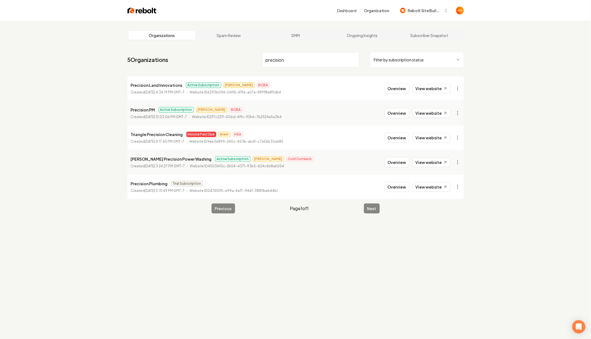
click at [283, 54] on input "precision" at bounding box center [310, 59] width 97 height 15
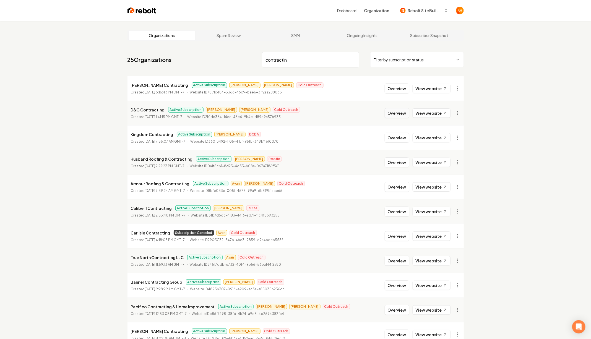
type input "contractin"
click at [397, 113] on button "Overview" at bounding box center [396, 113] width 25 height 10
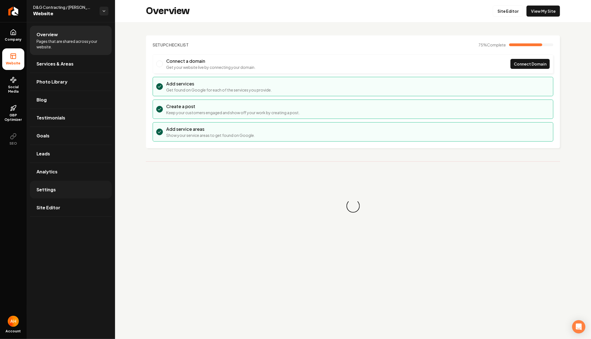
click at [67, 189] on link "Settings" at bounding box center [71, 190] width 82 height 18
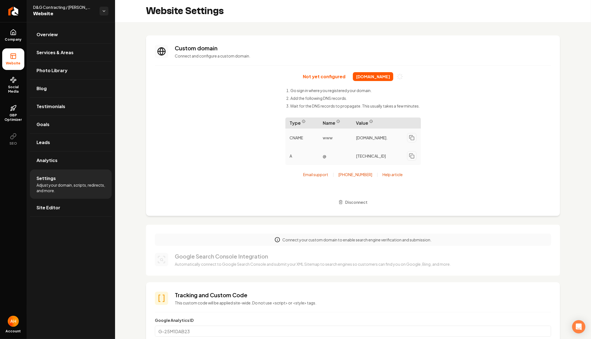
scroll to position [50, 0]
click at [376, 76] on span "[DOMAIN_NAME]" at bounding box center [373, 76] width 40 height 9
copy div "[DOMAIN_NAME]"
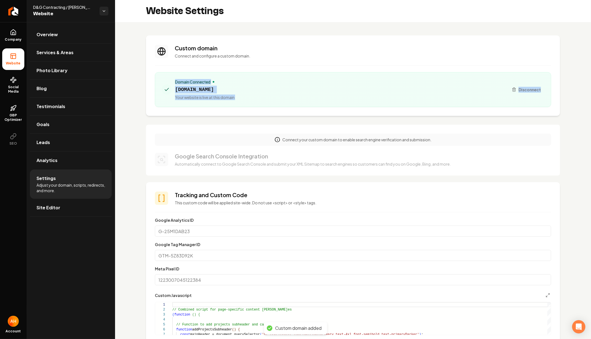
click at [289, 100] on div "Domain Connected dngcontracting.com Your website is live at this domain Disconn…" at bounding box center [353, 89] width 396 height 35
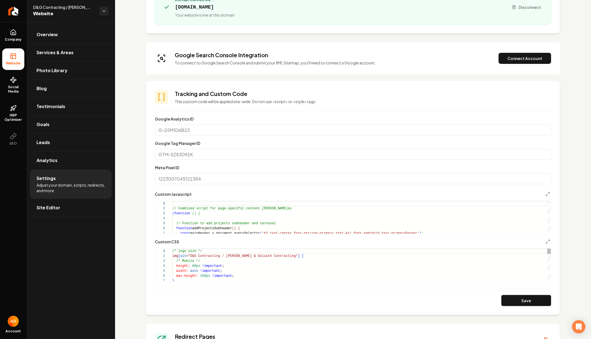
scroll to position [82, 0]
click at [514, 60] on button "Connect Account" at bounding box center [524, 59] width 53 height 11
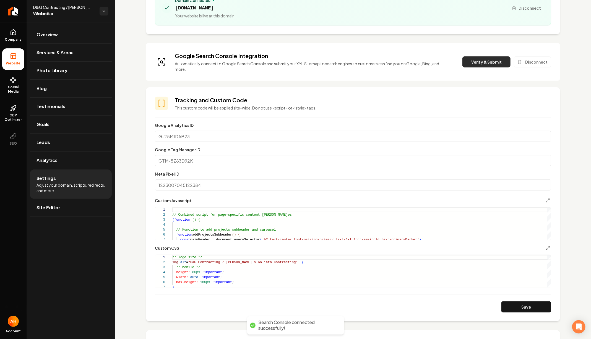
click at [490, 56] on button "Verify & Submit" at bounding box center [486, 61] width 48 height 11
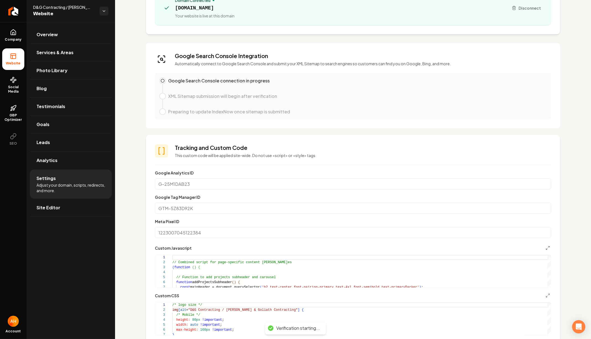
scroll to position [310, 0]
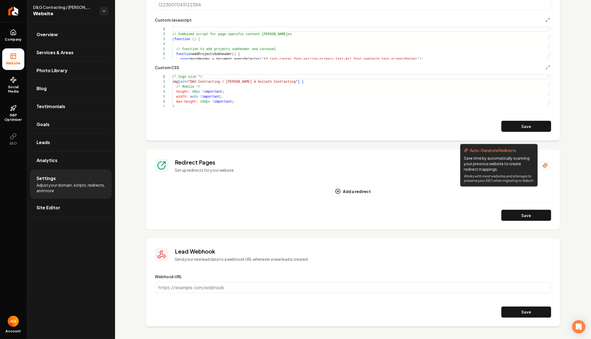
click at [543, 170] on div "Redirect Pages Set up redirects for your website. Auto-Generate Redirects Save …" at bounding box center [353, 165] width 396 height 14
click at [543, 164] on icon "Main content area" at bounding box center [545, 166] width 6 height 6
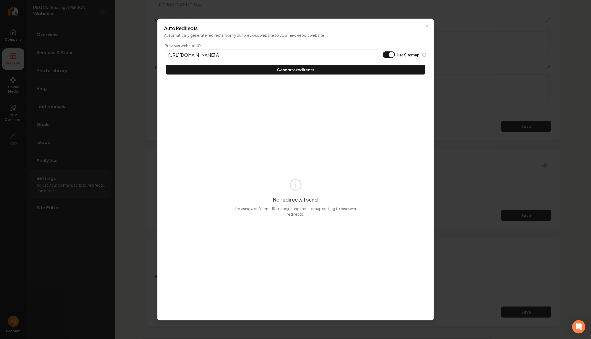
type input "[URL][DOMAIN_NAME] A"
type button "on"
click at [383, 51] on button "Use Sitemap" at bounding box center [389, 54] width 12 height 7
type input "[URL][DOMAIN_NAME]"
click at [166, 65] on button "Generate redirects" at bounding box center [295, 70] width 259 height 10
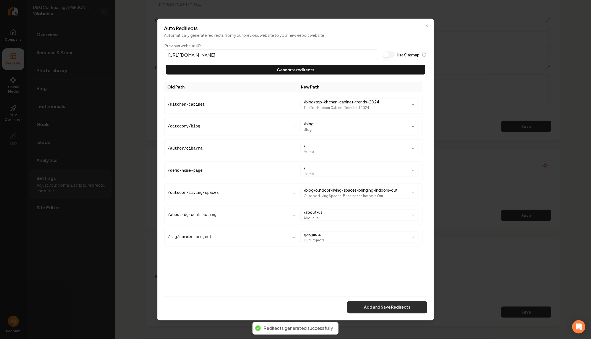
click at [374, 308] on button "Add and Save Redirects" at bounding box center [387, 307] width 80 height 12
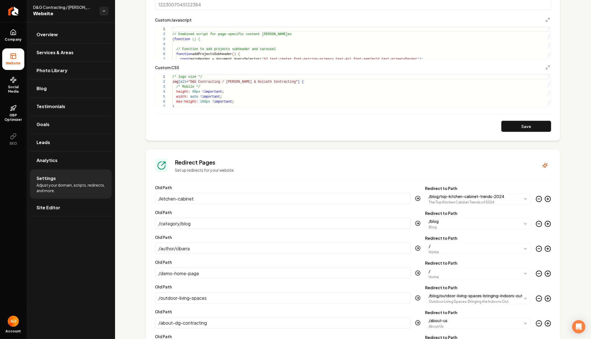
scroll to position [467, 0]
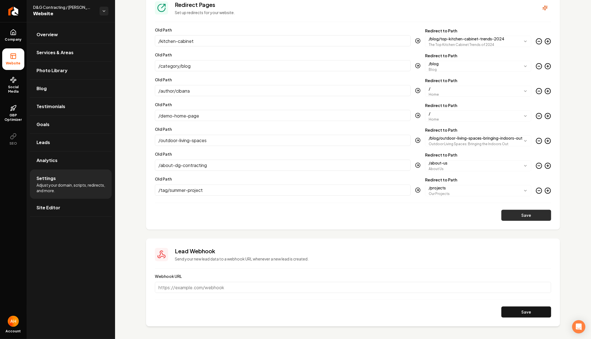
click at [527, 213] on button "Save" at bounding box center [526, 215] width 50 height 11
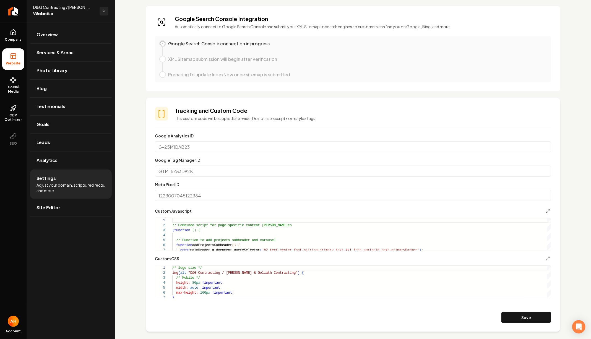
scroll to position [0, 0]
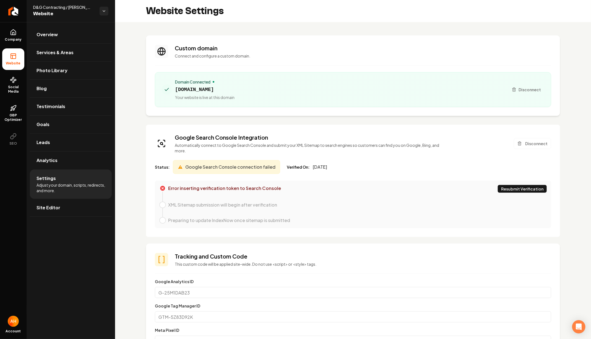
click at [297, 53] on div "Custom domain Connect and configure a custom domain." at bounding box center [363, 51] width 376 height 14
click at [532, 185] on button "Resubmit Verification" at bounding box center [522, 189] width 49 height 8
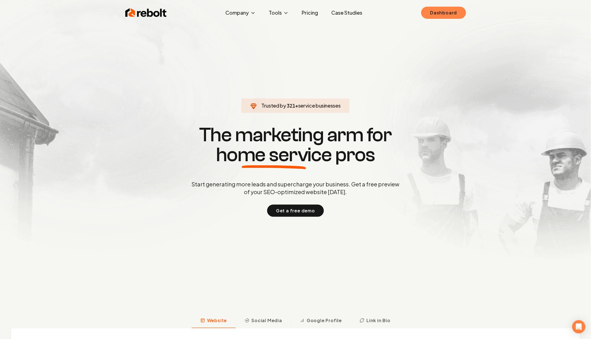
click at [437, 13] on link "Dashboard" at bounding box center [443, 13] width 44 height 12
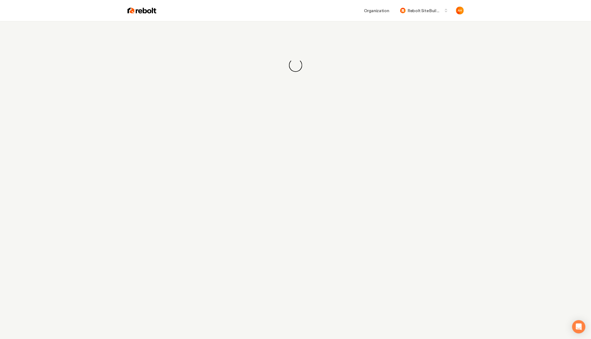
click at [275, 11] on div "Organization Rebolt Site Builder" at bounding box center [309, 11] width 307 height 10
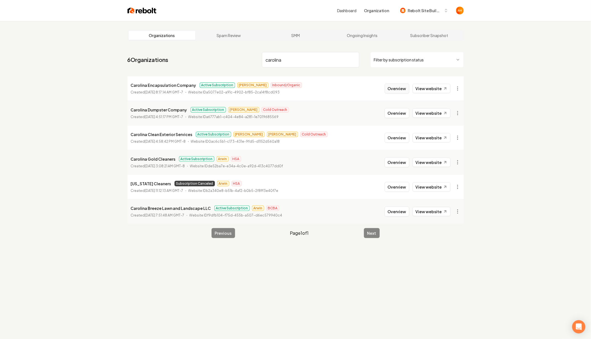
type input "carolina"
click at [392, 87] on button "Overview" at bounding box center [396, 88] width 25 height 10
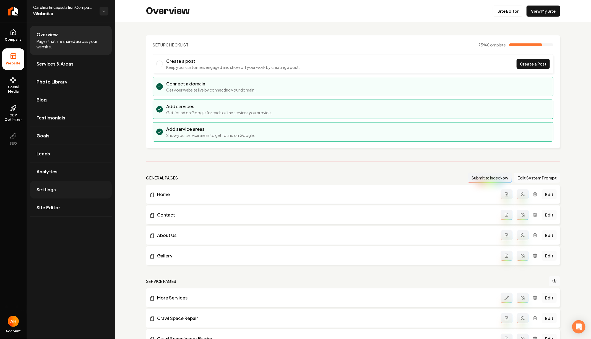
click at [61, 187] on link "Settings" at bounding box center [71, 190] width 82 height 18
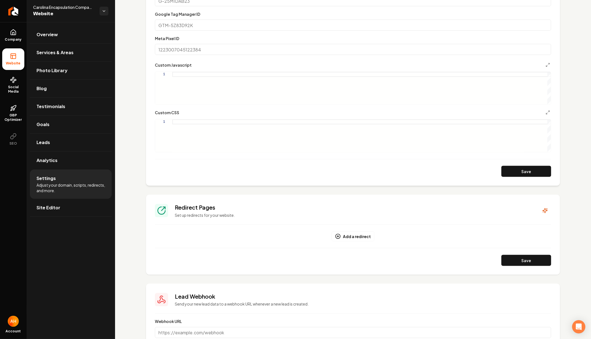
scroll to position [330, 0]
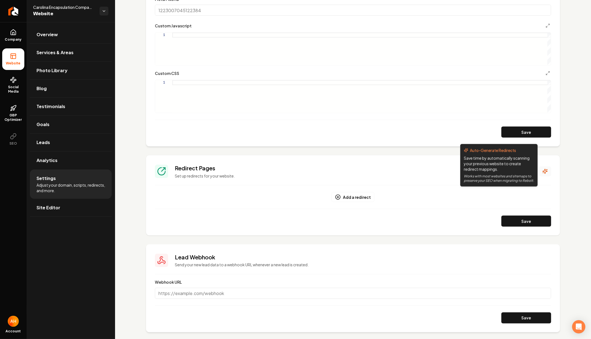
click at [545, 169] on icon "Main content area" at bounding box center [545, 171] width 5 height 5
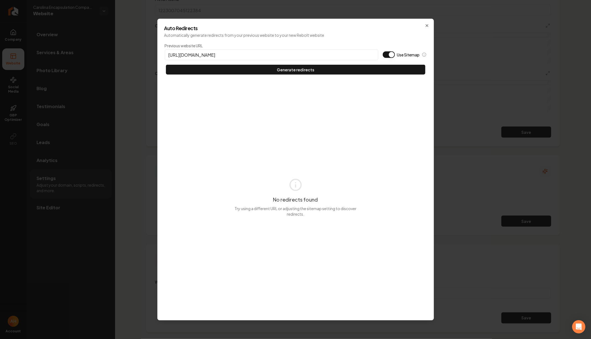
type input "https://carolinaencapsulation.com"
type button "on"
click at [383, 51] on button "Use Sitemap" at bounding box center [389, 54] width 12 height 7
click at [166, 65] on button "Generate redirects" at bounding box center [295, 70] width 259 height 10
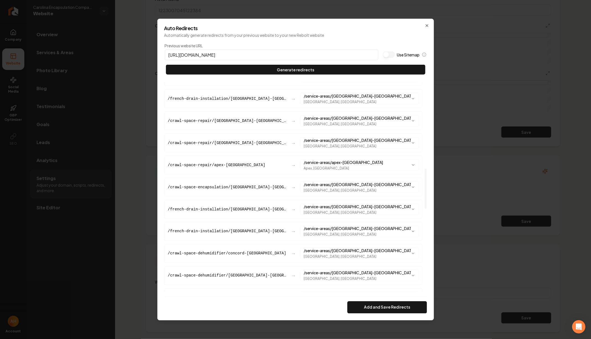
scroll to position [898, 0]
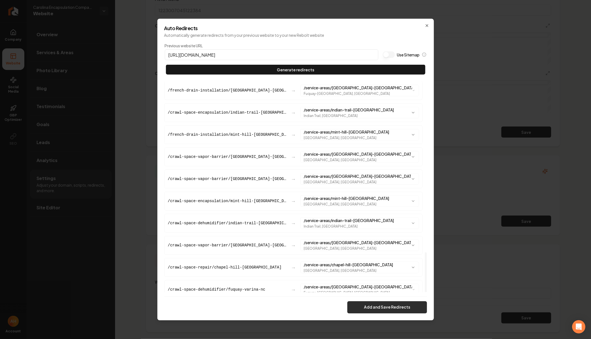
click at [369, 308] on button "Add and Save Redirects" at bounding box center [387, 307] width 80 height 12
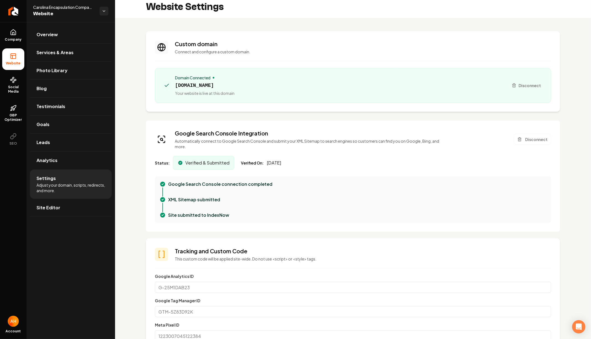
scroll to position [0, 0]
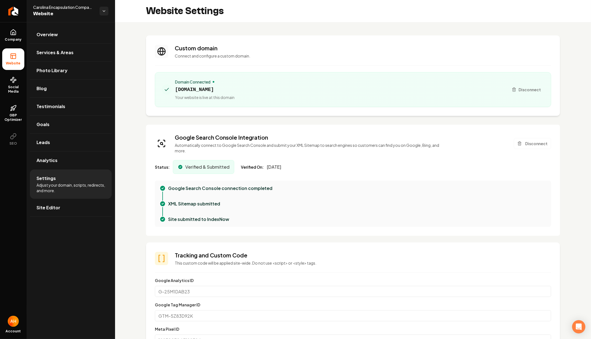
click at [216, 89] on span "carolinaencapsulation.com" at bounding box center [204, 90] width 59 height 8
copy span "carolinaencapsulation.com"
click at [17, 84] on link "Social Media" at bounding box center [13, 85] width 22 height 26
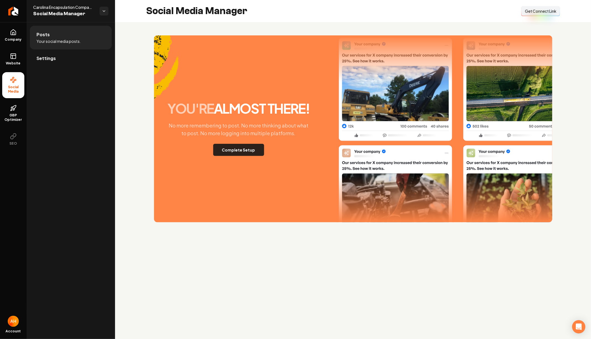
click at [242, 152] on button "Complete Setup" at bounding box center [238, 150] width 51 height 12
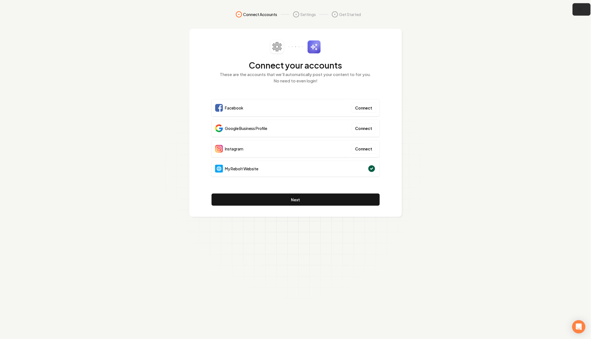
click at [579, 7] on icon "button" at bounding box center [580, 9] width 7 height 7
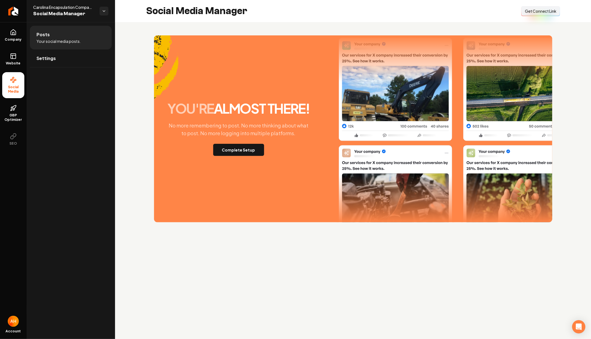
click at [536, 8] on span "Get Connect Link" at bounding box center [541, 11] width 32 height 6
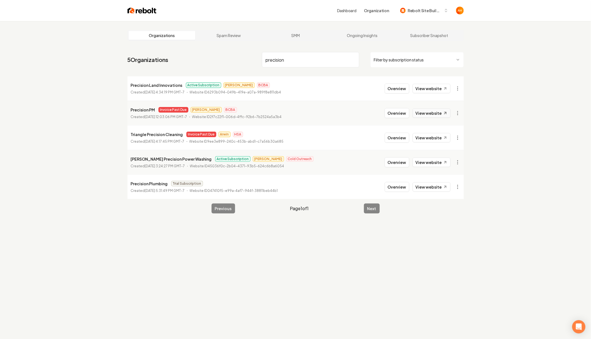
type input "precision"
click at [440, 112] on link "View website" at bounding box center [431, 112] width 38 height 9
click at [460, 111] on html "Dashboard Organization Rebolt Site Builder Organizations Spam Review SMM Ongoin…" at bounding box center [295, 169] width 591 height 339
click at [445, 159] on link "View in Stripe" at bounding box center [443, 160] width 35 height 9
click at [401, 113] on button "Overview" at bounding box center [396, 113] width 25 height 10
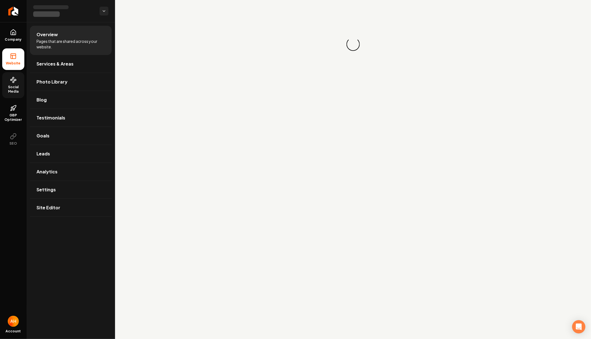
click at [7, 91] on span "Social Media" at bounding box center [13, 89] width 22 height 9
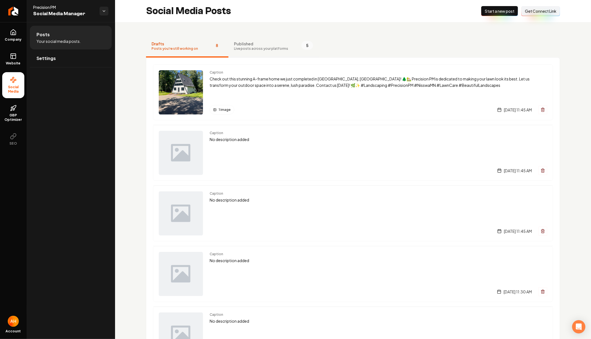
click at [263, 41] on span "Published" at bounding box center [261, 44] width 54 height 6
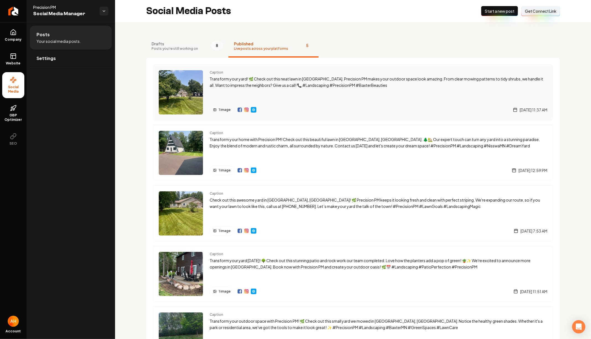
scroll to position [3, 0]
